Goal: Transaction & Acquisition: Purchase product/service

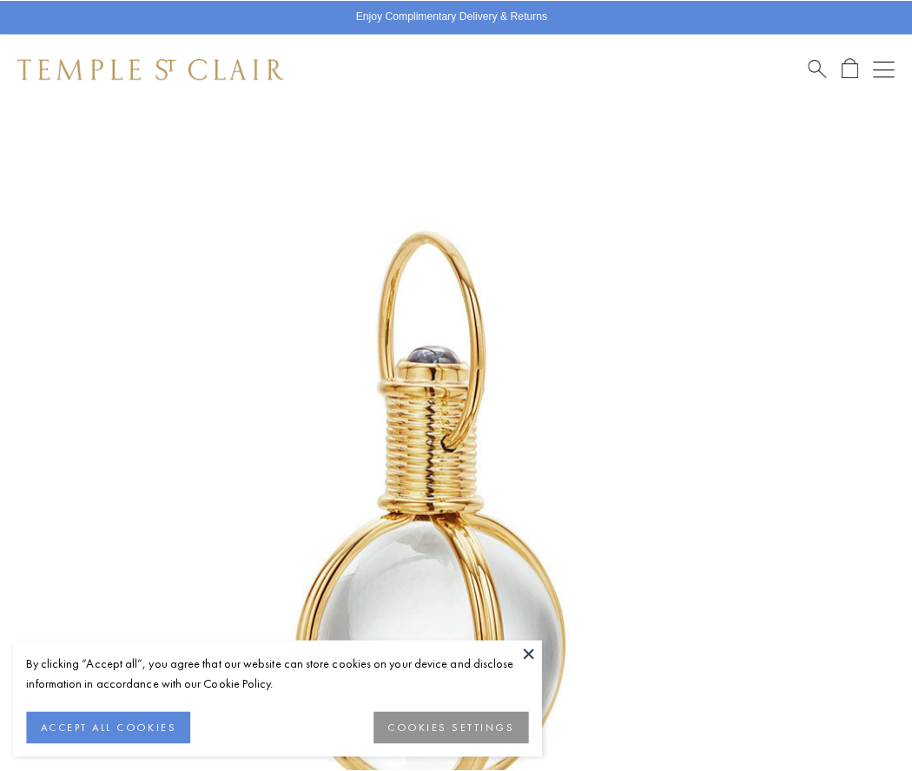
scroll to position [450, 0]
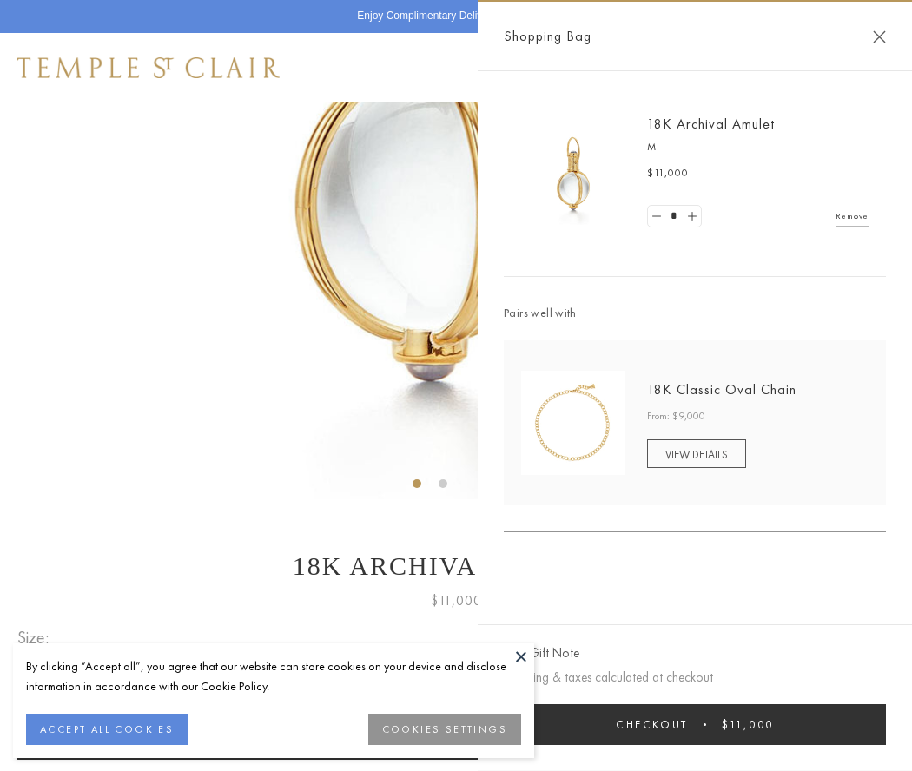
click at [695, 724] on button "Checkout $11,000" at bounding box center [695, 724] width 382 height 41
